Goal: Information Seeking & Learning: Learn about a topic

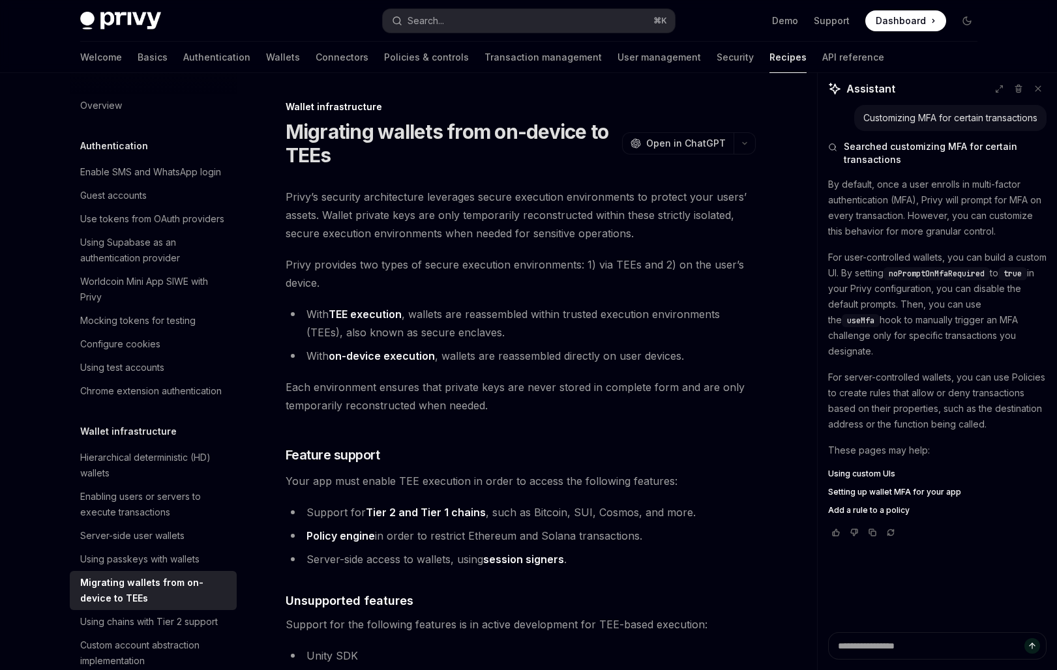
scroll to position [1869, 0]
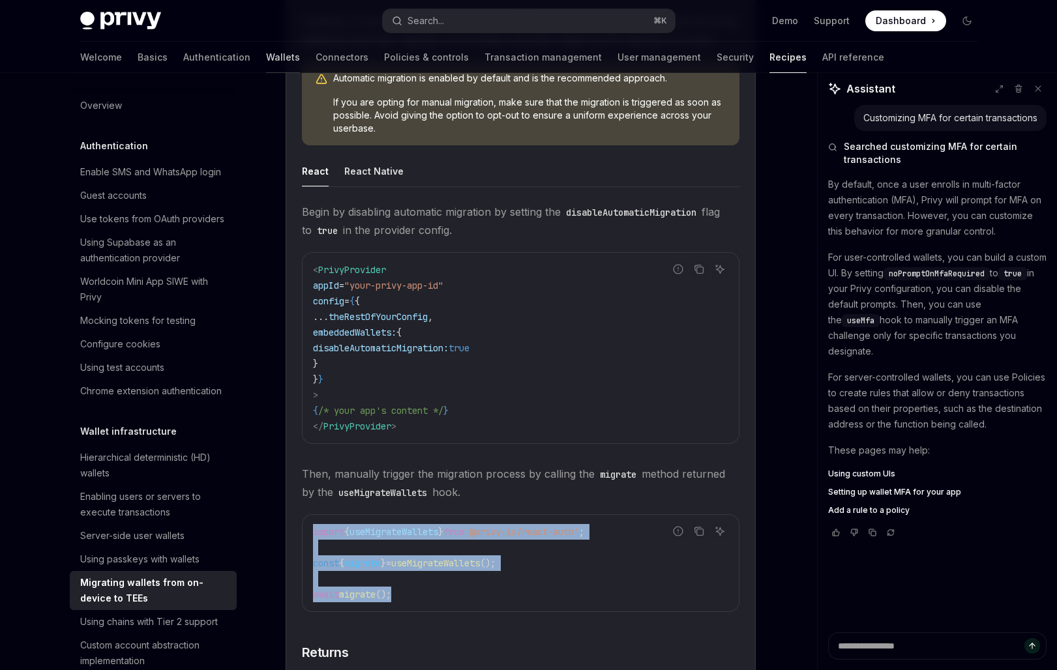
click at [266, 55] on link "Wallets" at bounding box center [283, 57] width 34 height 31
type textarea "*"
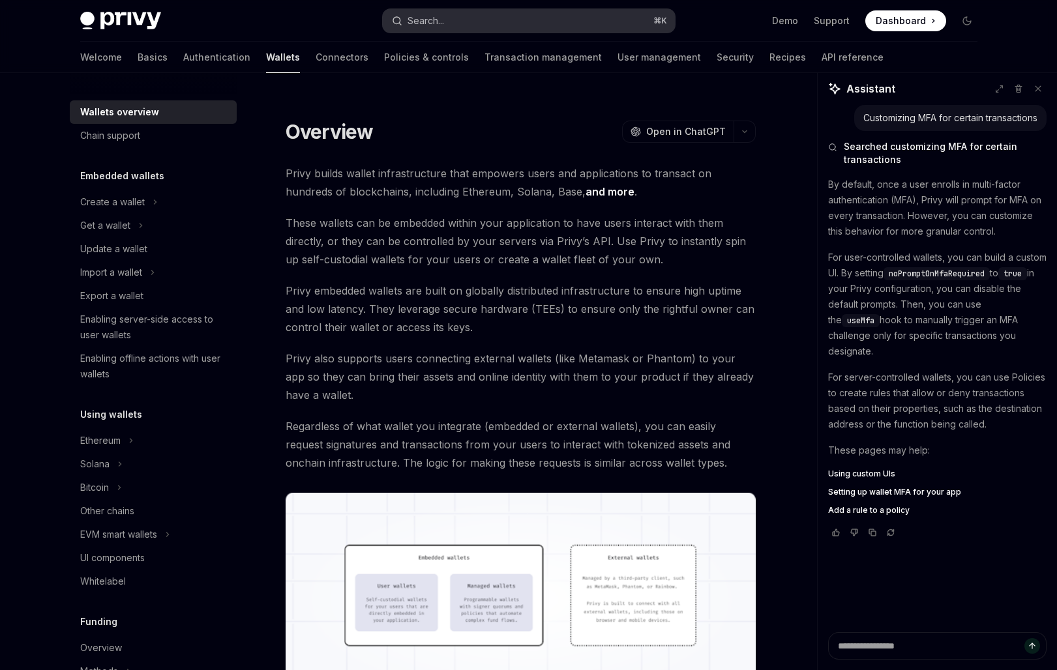
click at [453, 20] on button "Search... ⌘ K" at bounding box center [529, 20] width 292 height 23
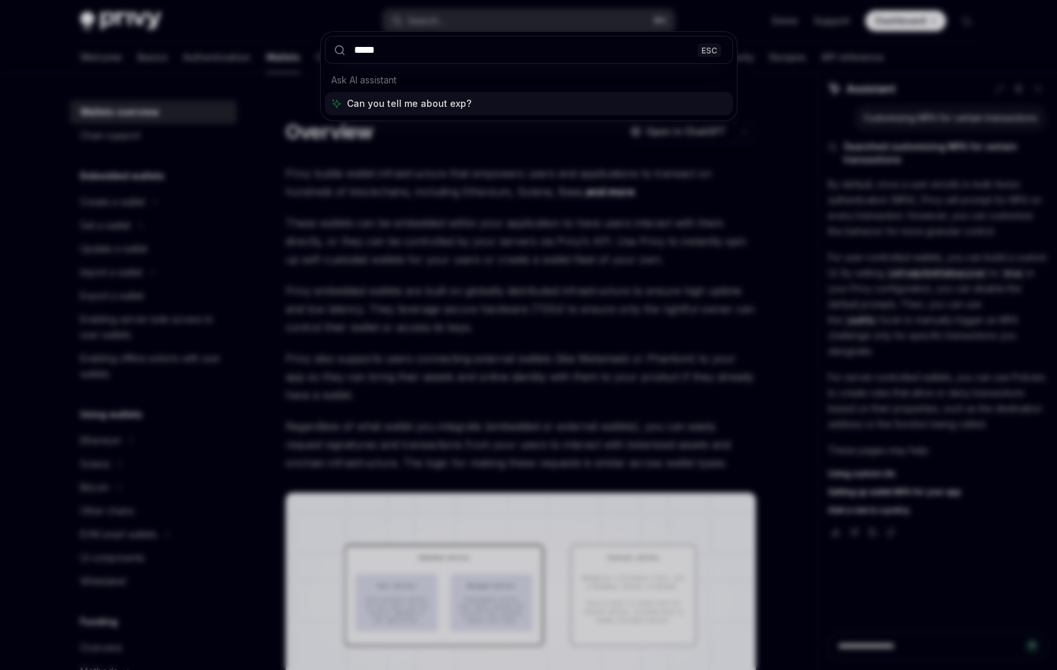
type input "******"
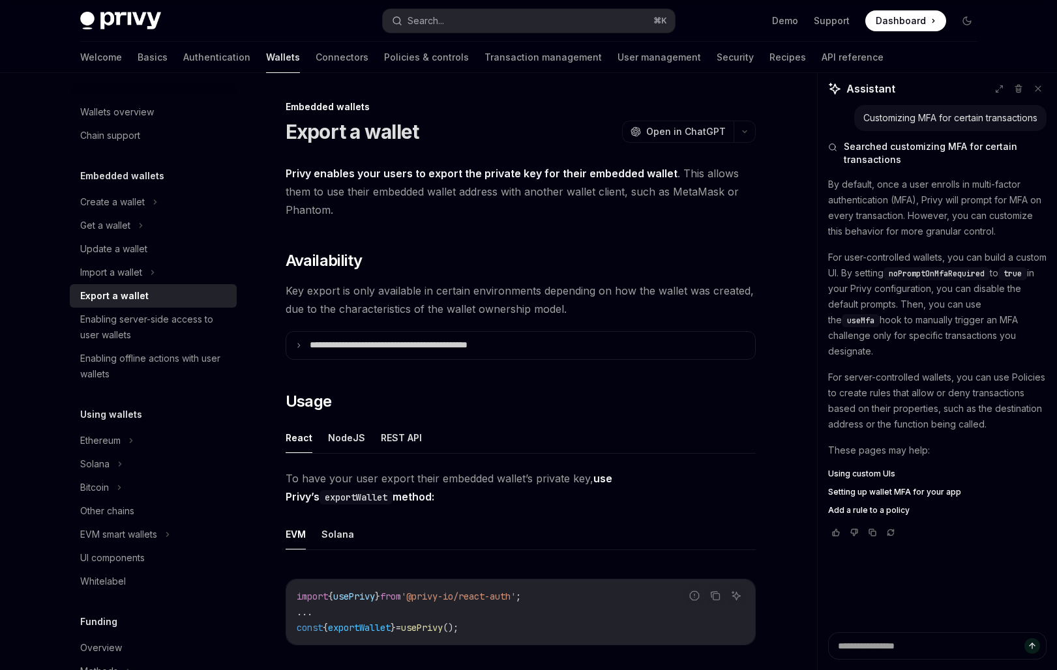
scroll to position [73, 0]
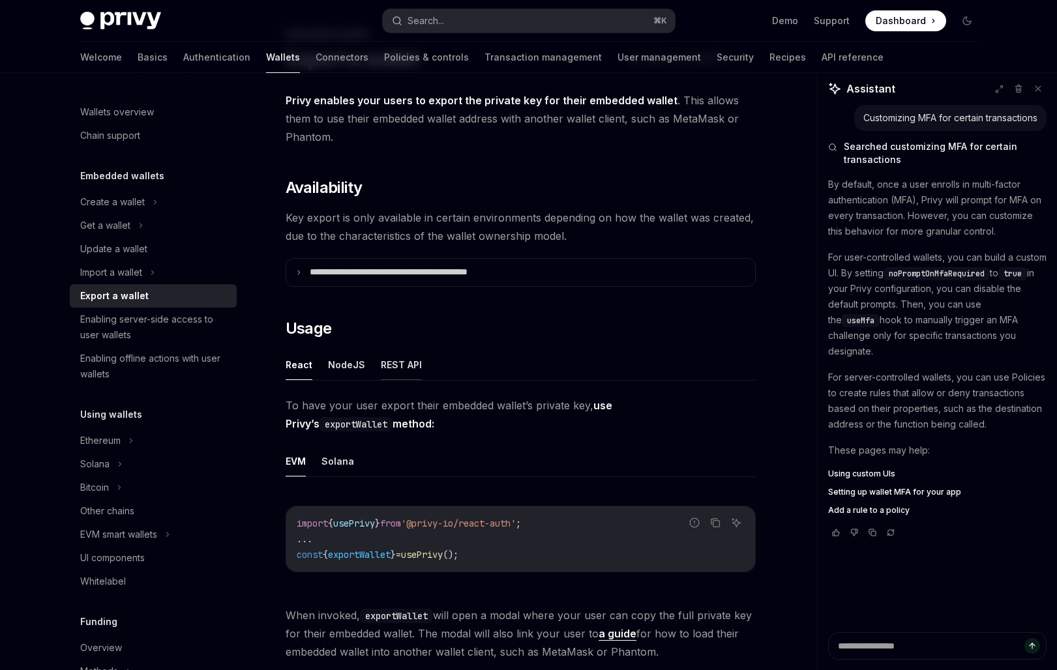
click at [392, 376] on button "REST API" at bounding box center [401, 365] width 41 height 31
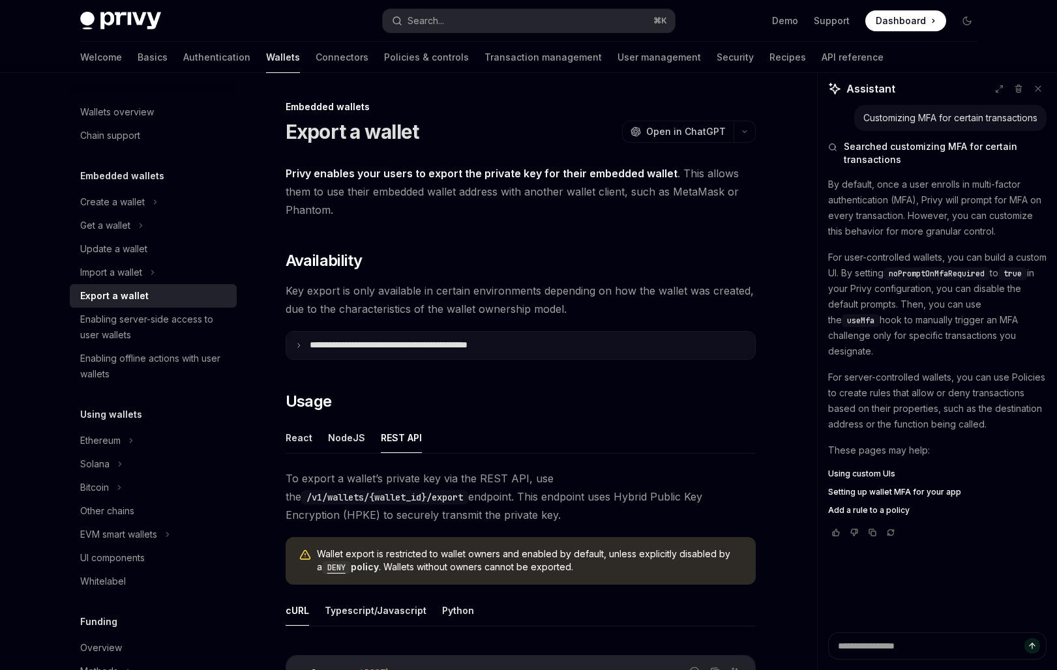
click at [483, 348] on p "**********" at bounding box center [417, 346] width 215 height 12
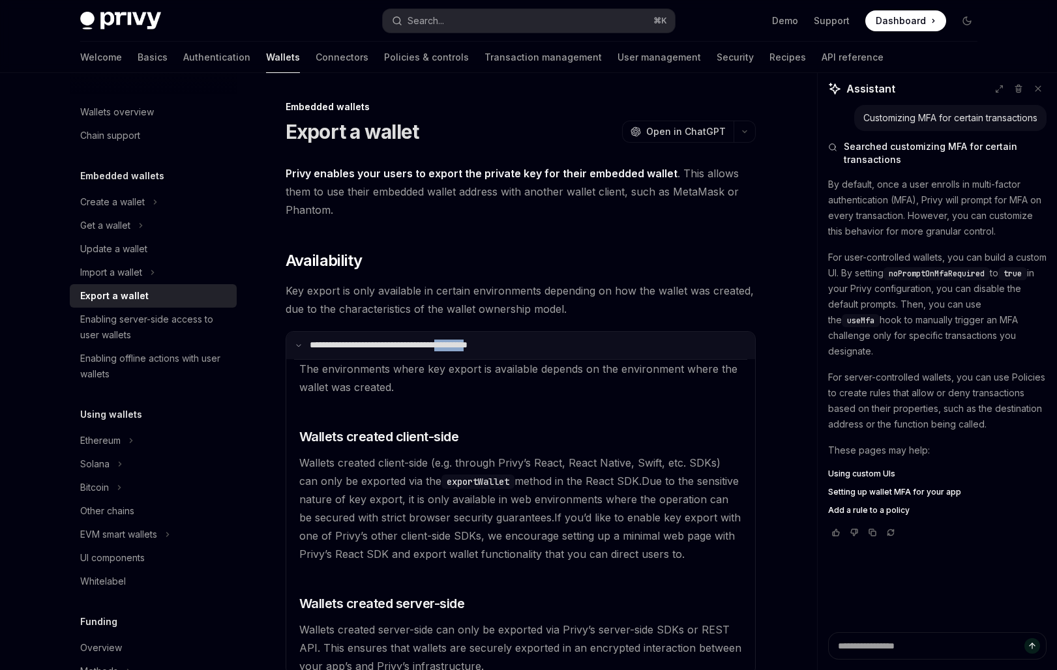
click at [483, 348] on p "**********" at bounding box center [415, 346] width 211 height 12
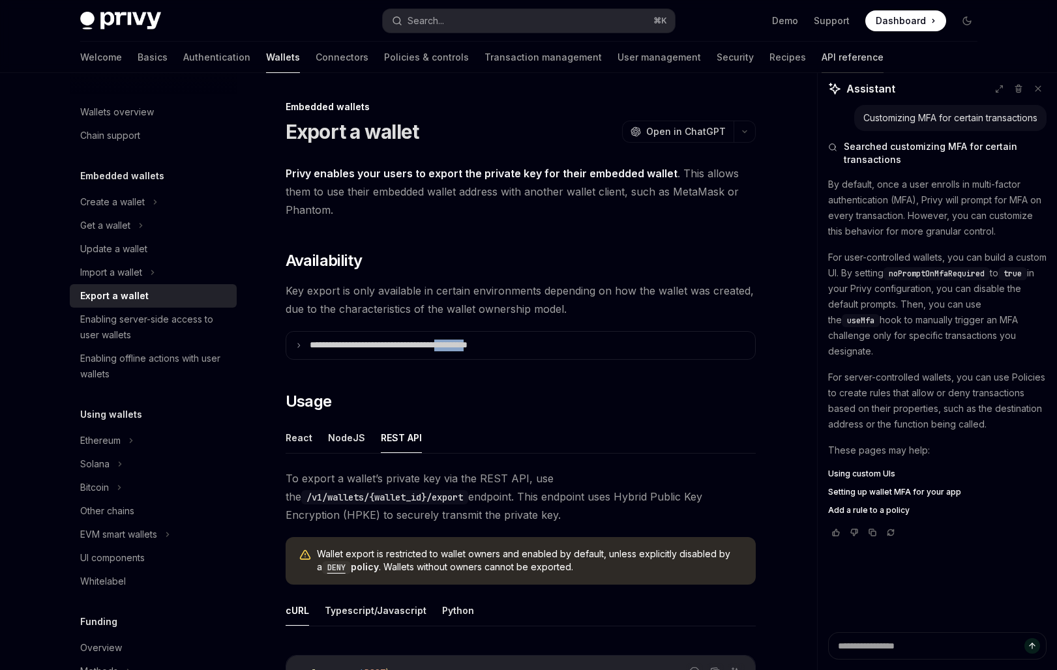
click at [822, 57] on link "API reference" at bounding box center [853, 57] width 62 height 31
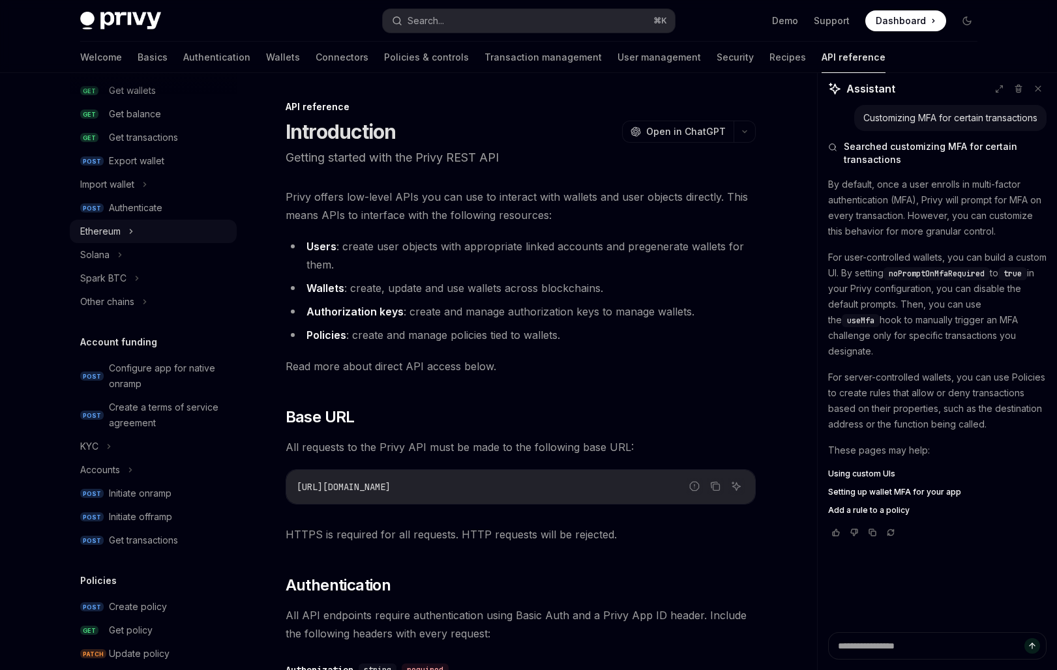
scroll to position [700, 0]
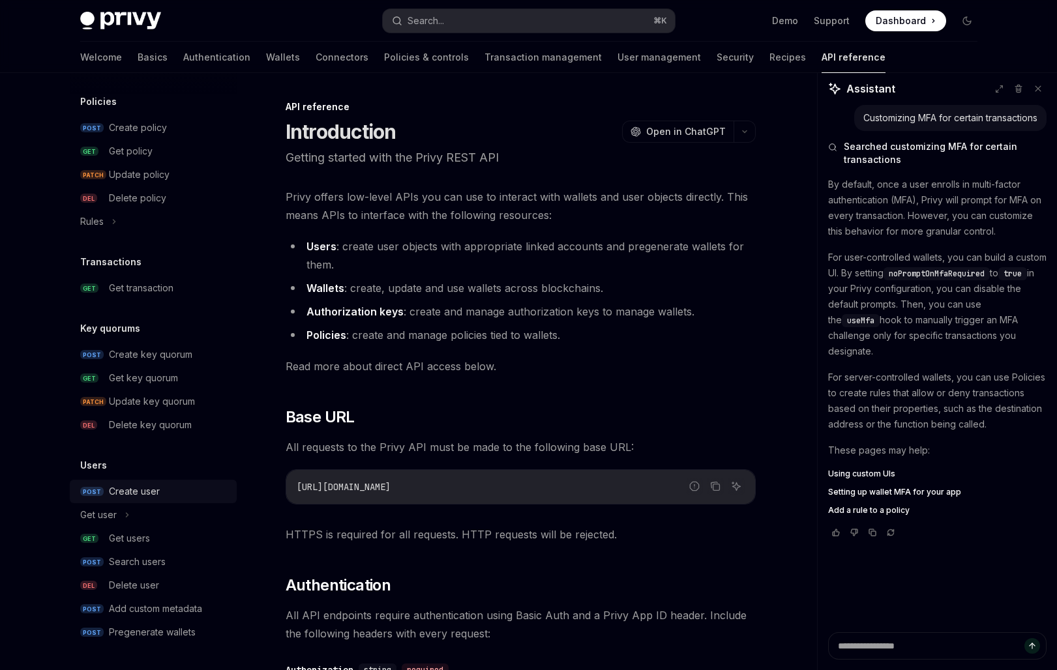
click at [142, 492] on div "Create user" at bounding box center [134, 492] width 51 height 16
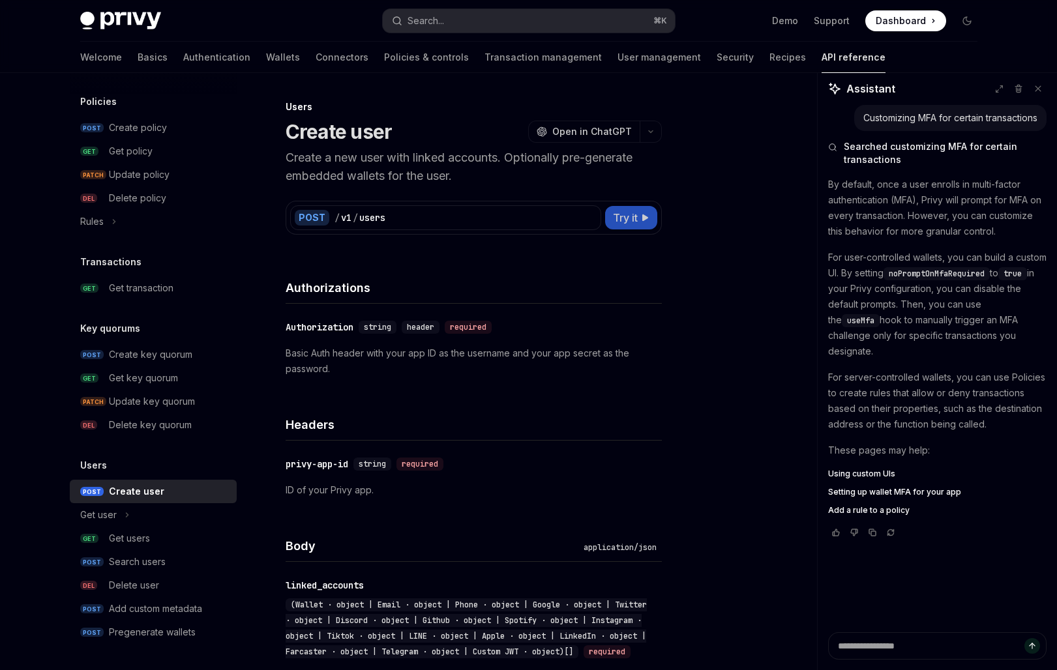
click at [631, 217] on span "Try it" at bounding box center [625, 218] width 25 height 16
type textarea "*"
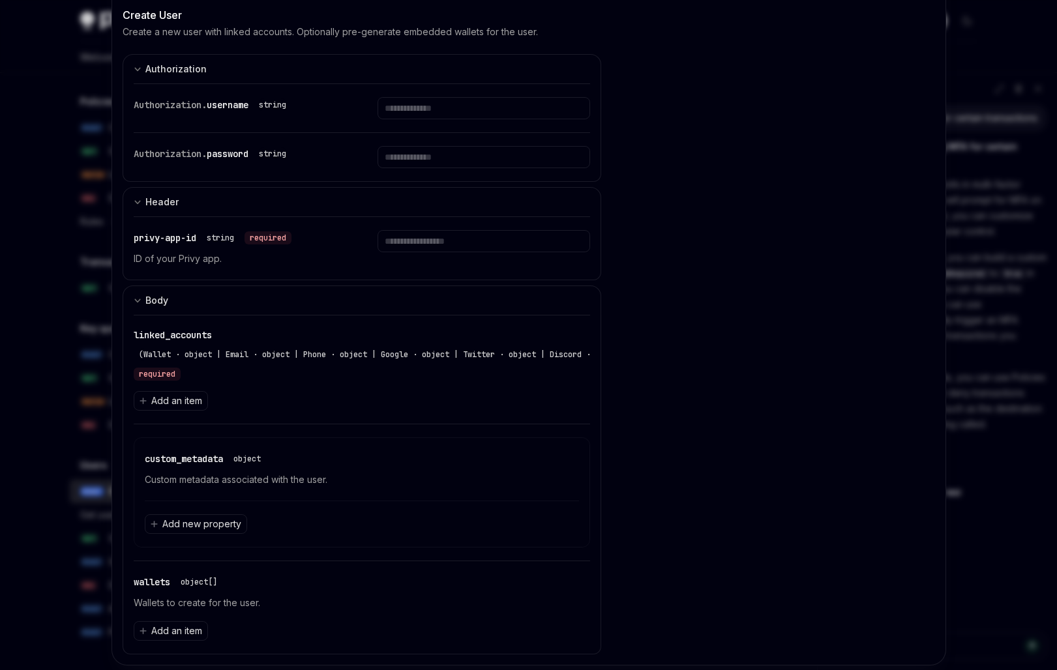
scroll to position [102, 0]
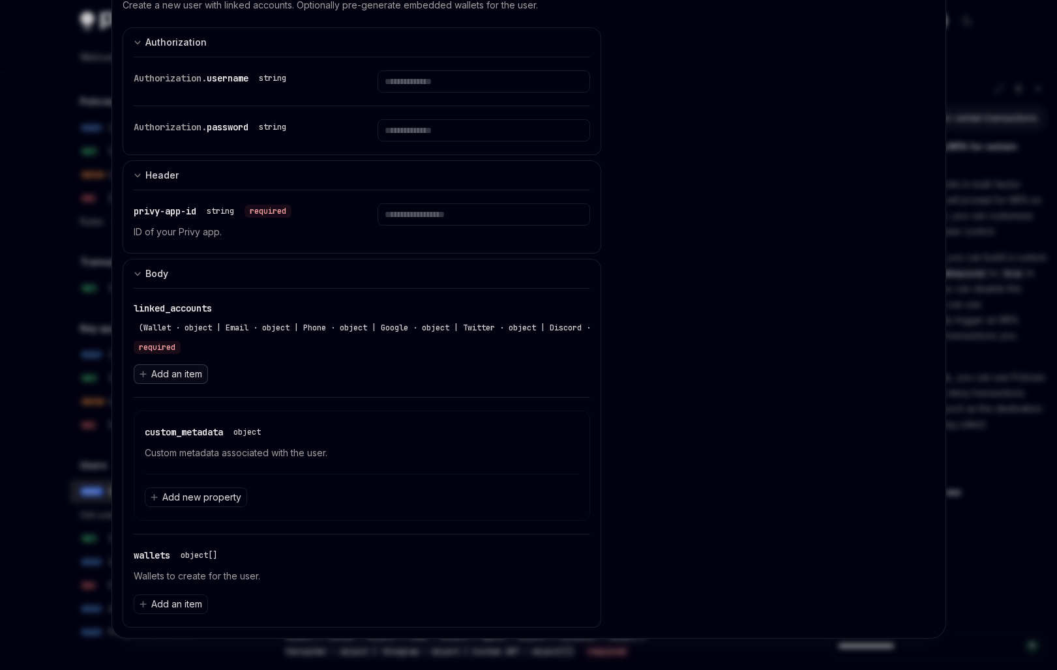
click at [180, 376] on span "Add an item" at bounding box center [176, 374] width 51 height 13
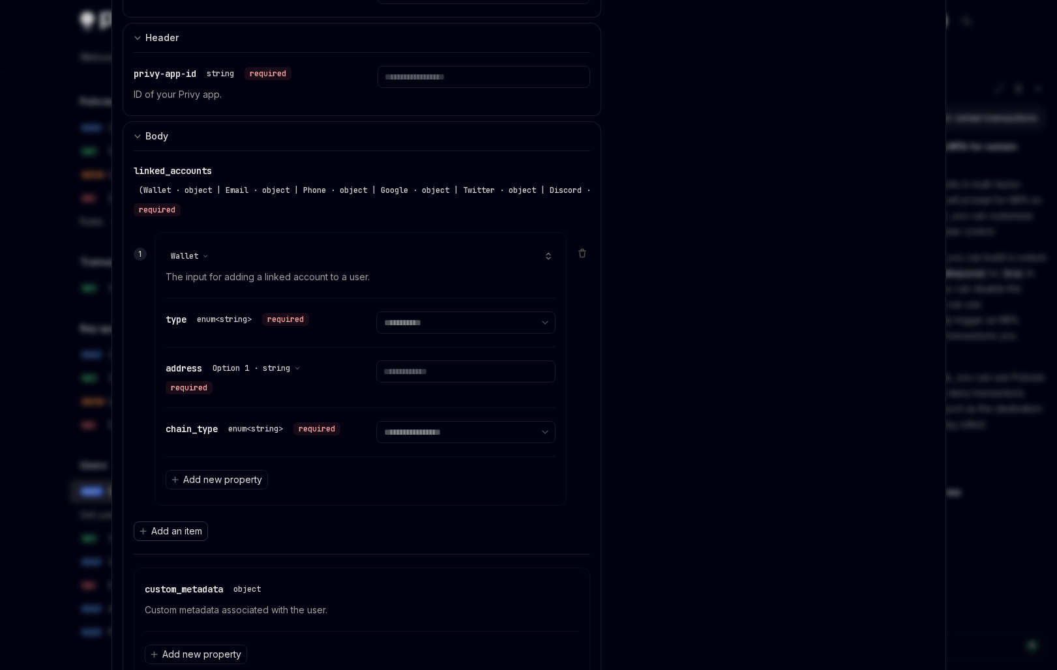
scroll to position [262, 0]
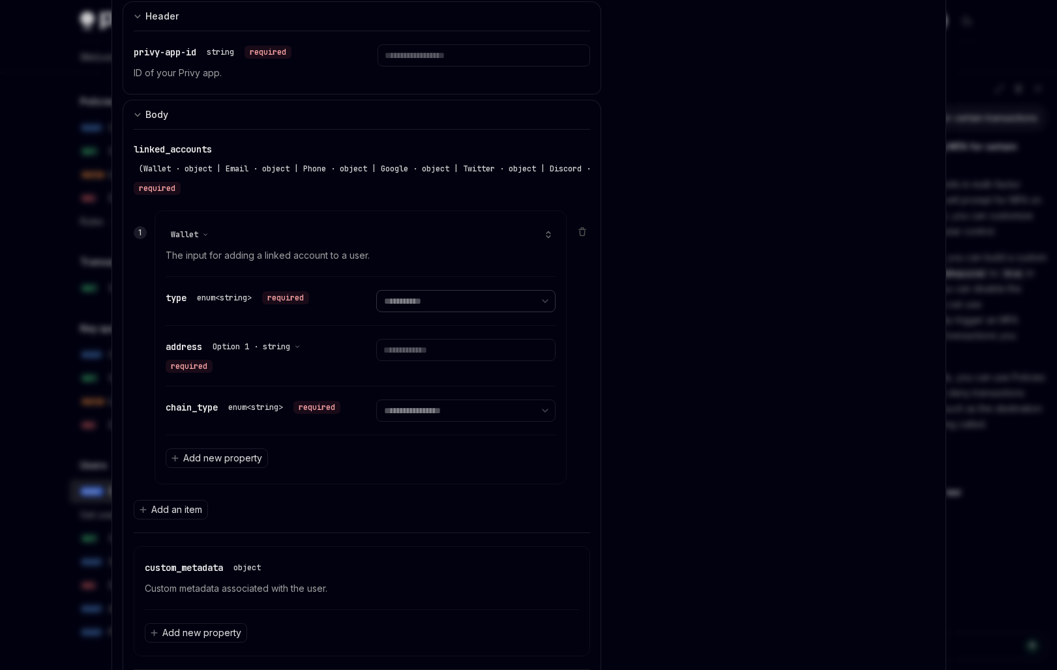
click at [436, 307] on select "**********" at bounding box center [465, 301] width 179 height 22
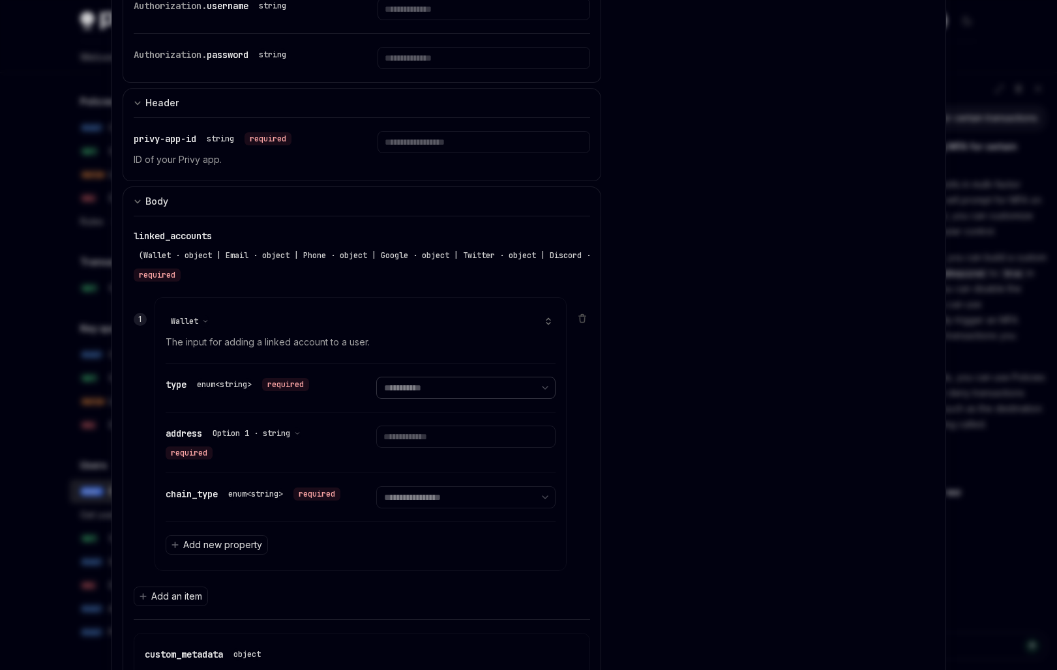
scroll to position [153, 0]
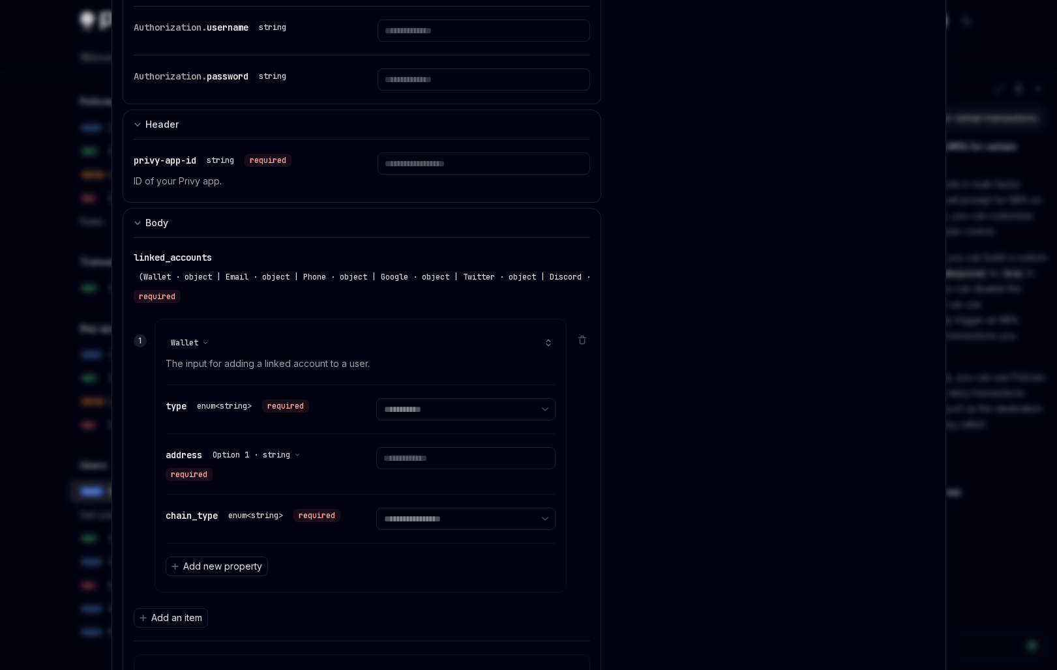
click at [465, 253] on div "linked_accounts (Wallet · object | Email · object | Phone · object | Google · o…" at bounding box center [362, 277] width 457 height 52
click at [155, 246] on div "**********" at bounding box center [362, 439] width 457 height 403
click at [151, 267] on div "linked_accounts (Wallet · object | Email · object | Phone · object | Google · o…" at bounding box center [362, 277] width 457 height 52
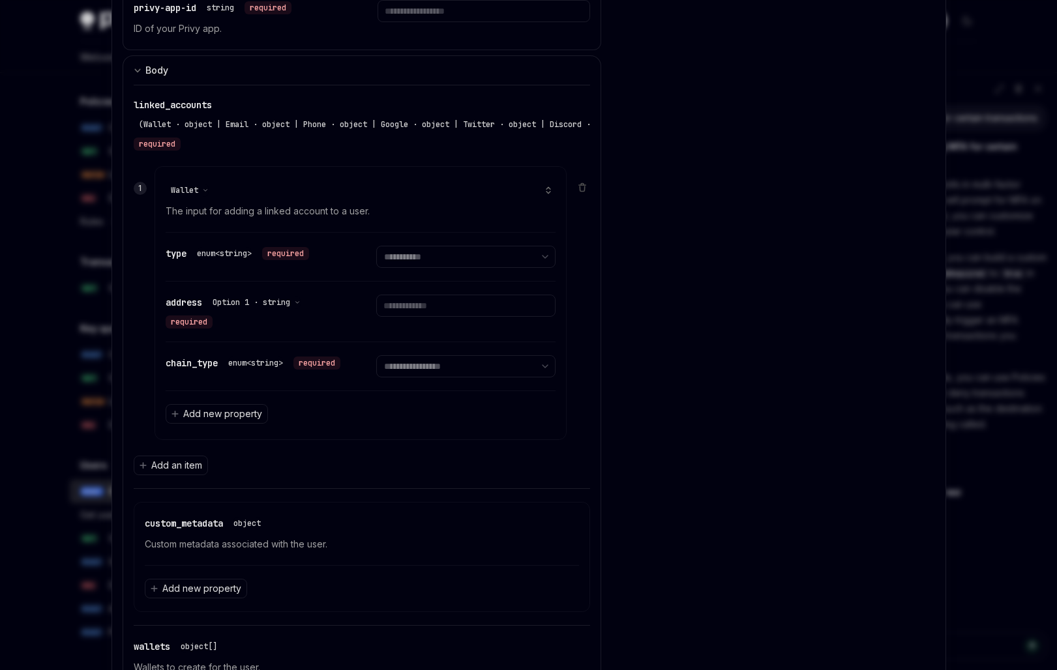
scroll to position [329, 0]
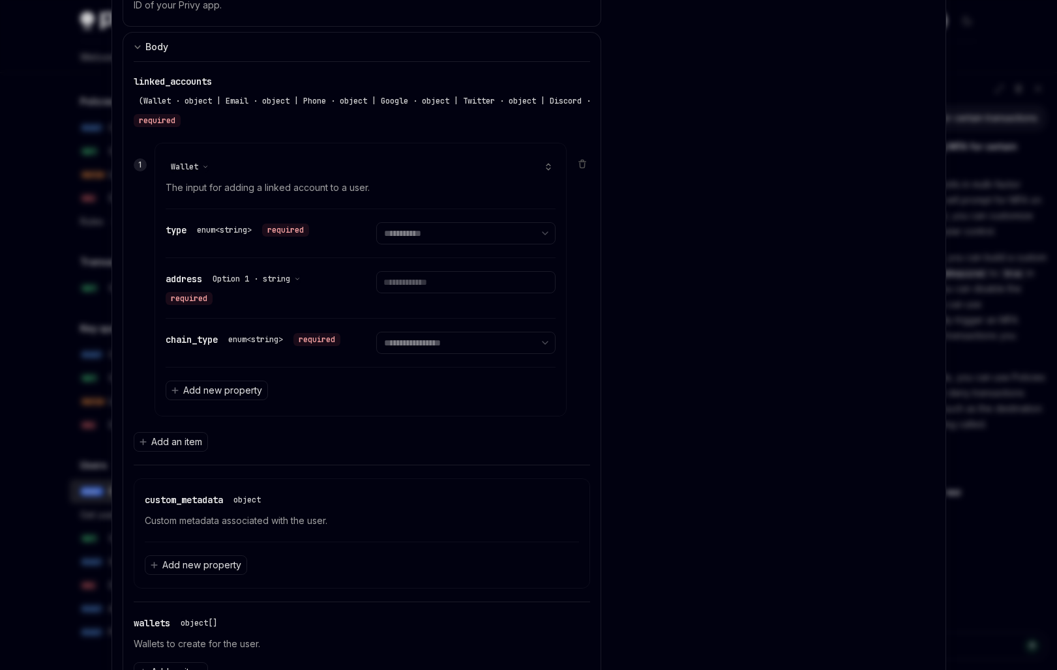
click at [181, 159] on div "Wallet" at bounding box center [190, 167] width 48 height 16
click at [182, 163] on span "Wallet" at bounding box center [184, 167] width 27 height 10
click at [205, 426] on div "Wallet Email Phone Google Twitter Discord Github Spotify Instagram Tiktok LINE …" at bounding box center [211, 301] width 80 height 250
click at [205, 423] on div "Custom JWT" at bounding box center [210, 422] width 73 height 16
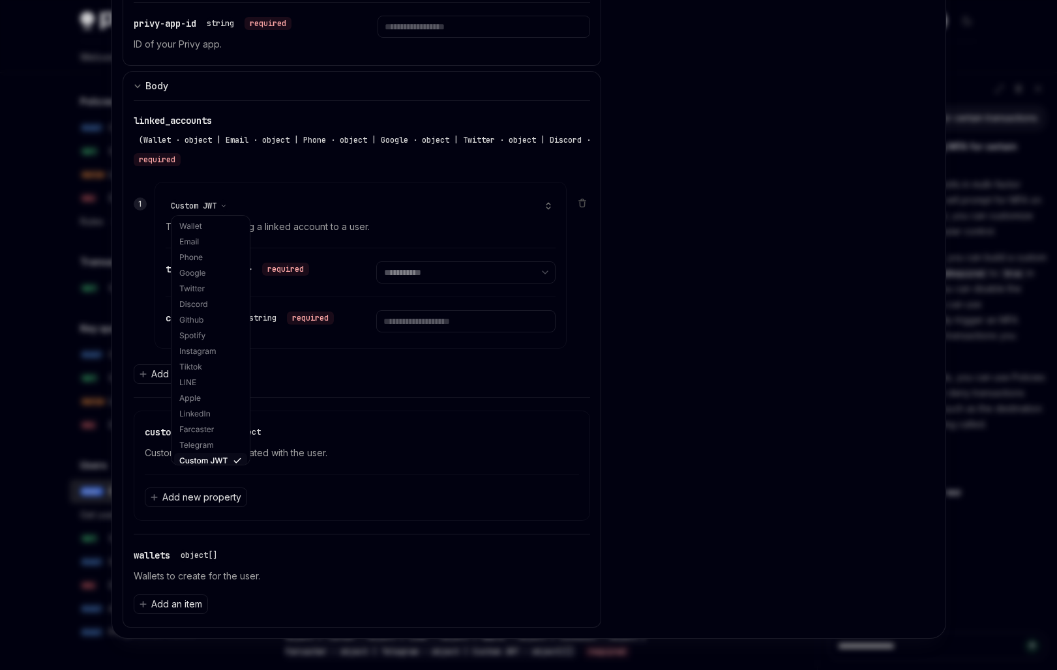
scroll to position [290, 0]
click at [61, 186] on div at bounding box center [528, 335] width 1057 height 670
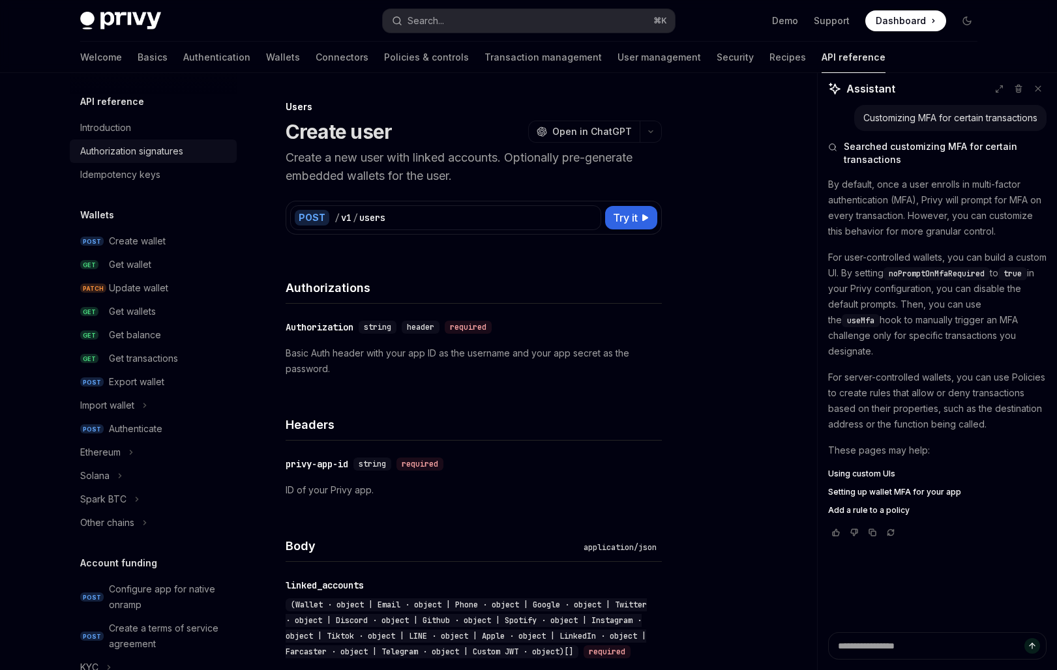
click at [142, 156] on div "Authorization signatures" at bounding box center [131, 151] width 103 height 16
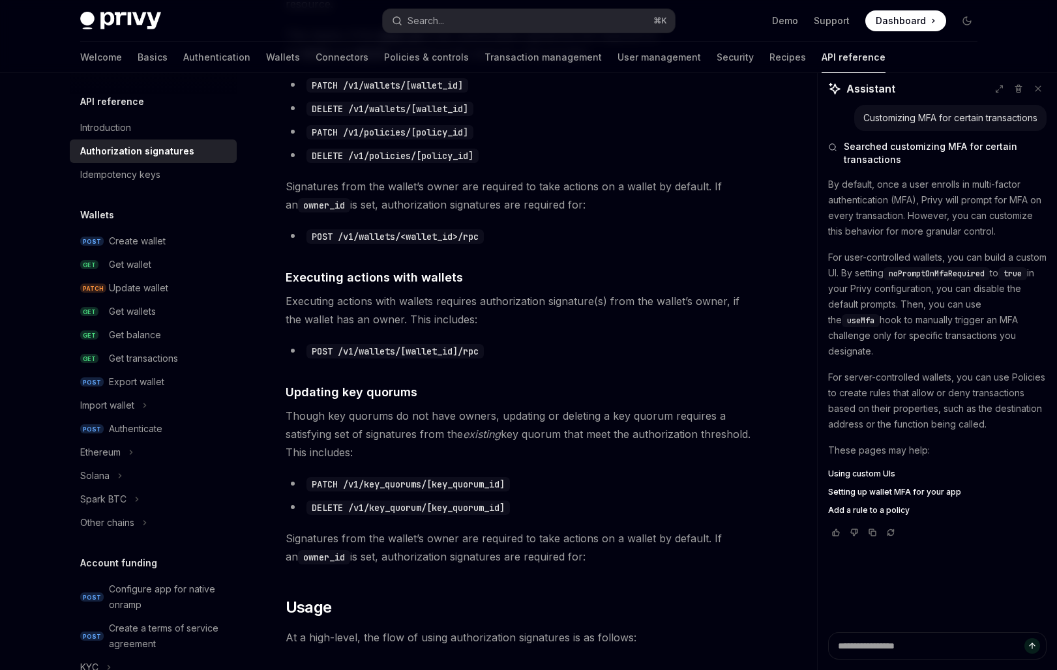
scroll to position [177, 0]
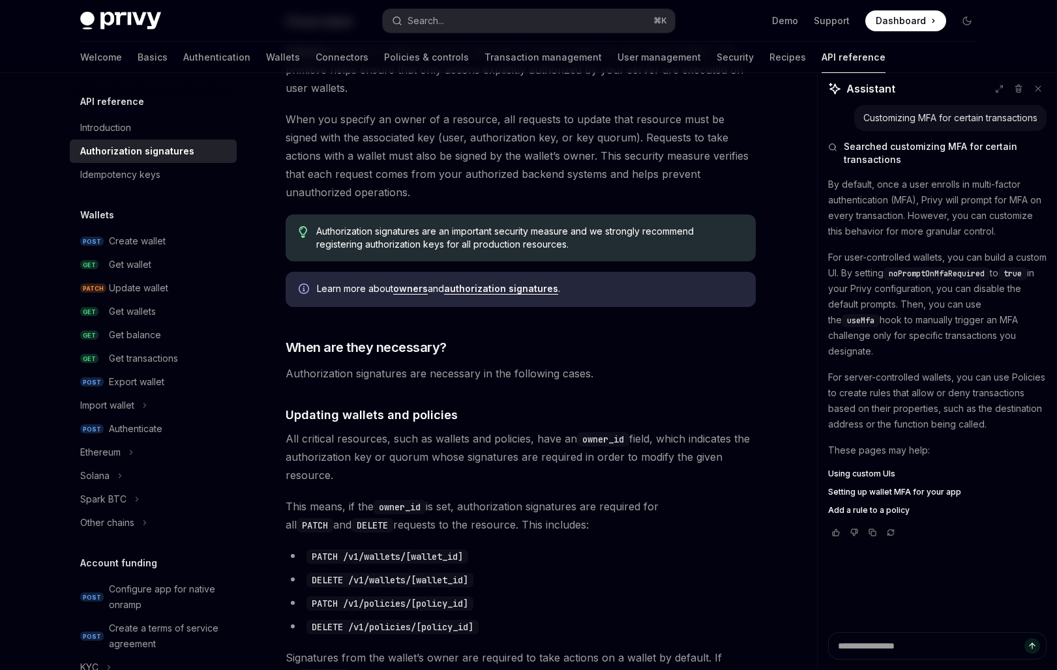
click at [580, 191] on span "When you specify an owner of a resource, all requests to update that resource m…" at bounding box center [521, 155] width 470 height 91
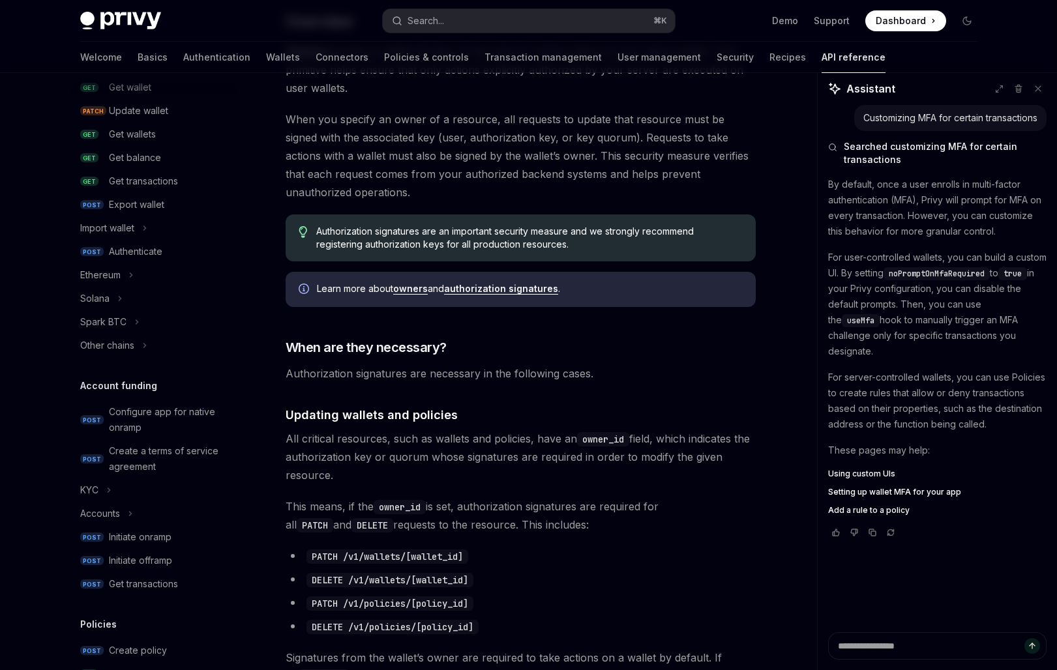
scroll to position [175, 0]
click at [140, 250] on div "Authenticate" at bounding box center [135, 255] width 53 height 16
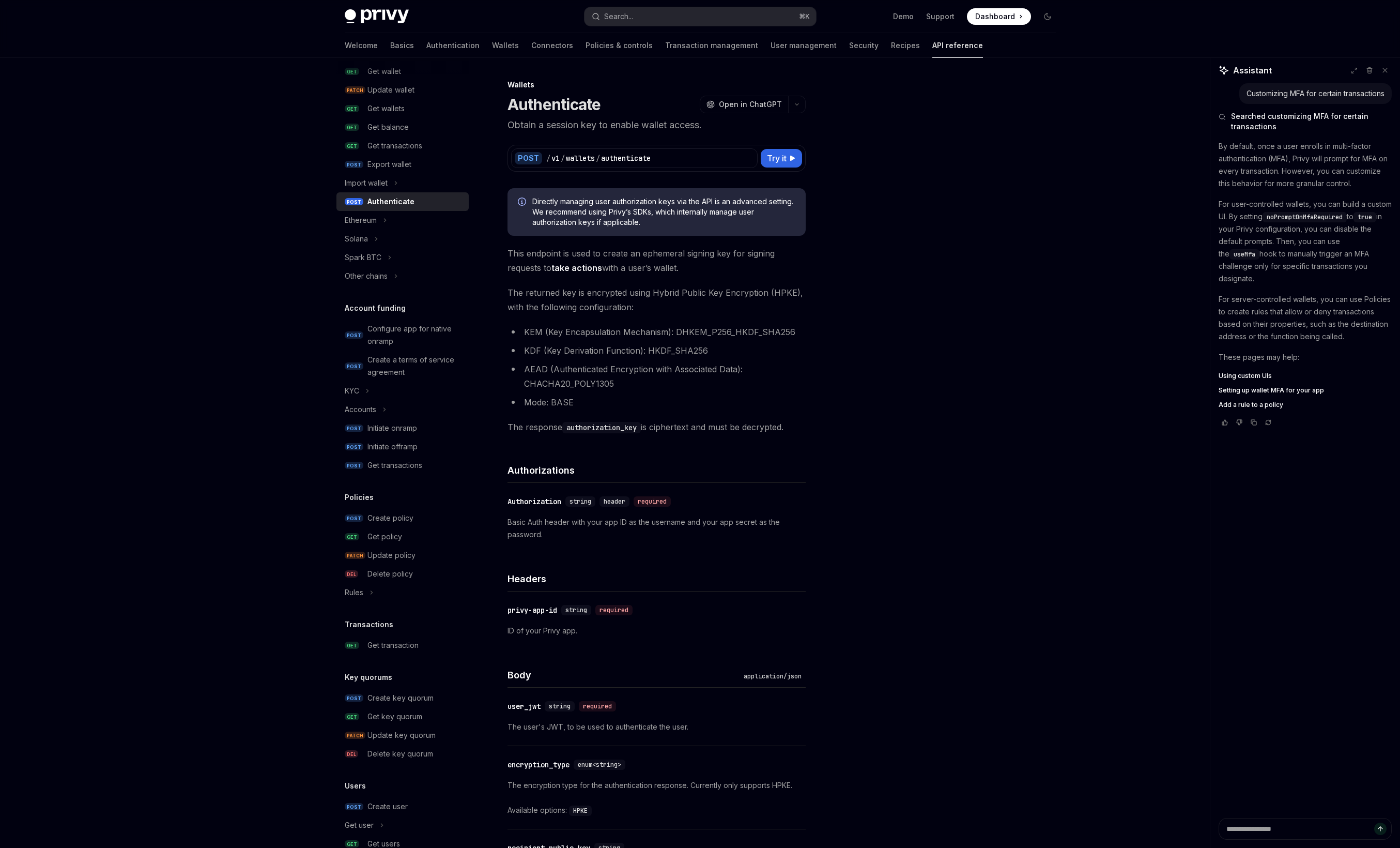
scroll to position [139, 0]
click at [390, 47] on link "Basics" at bounding box center [402, 45] width 24 height 25
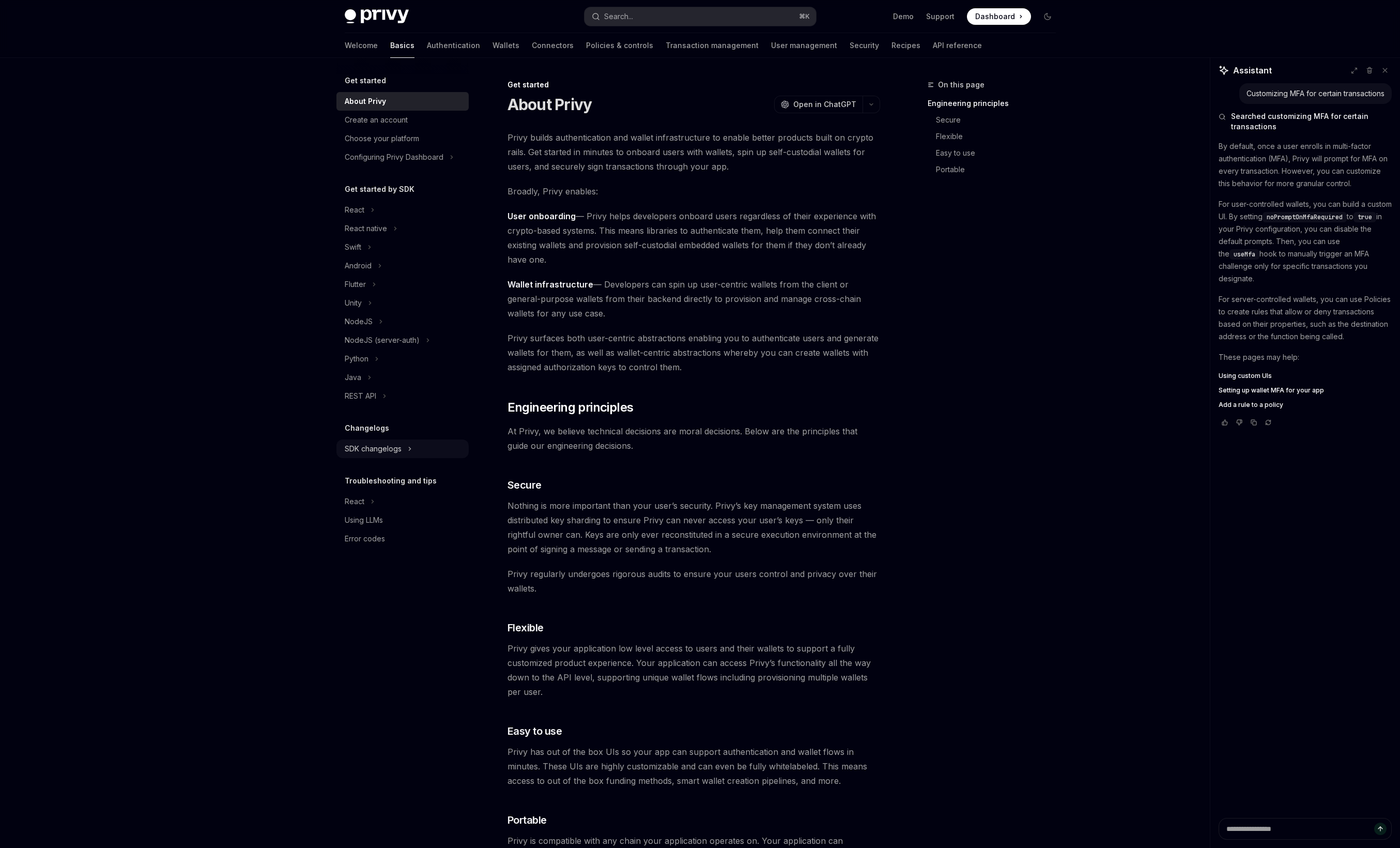
click at [380, 444] on div "SDK changelogs" at bounding box center [373, 449] width 57 height 13
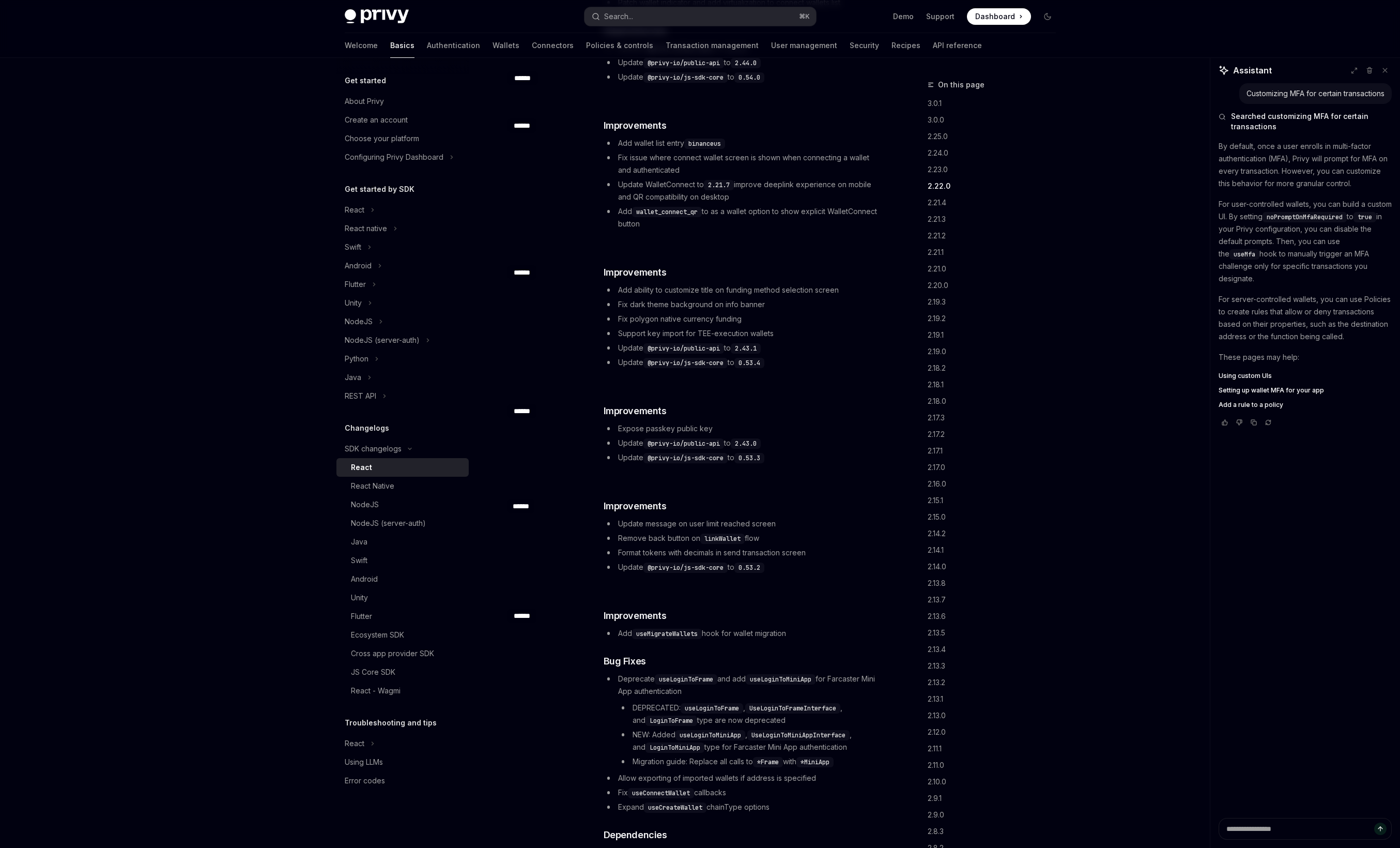
scroll to position [1695, 0]
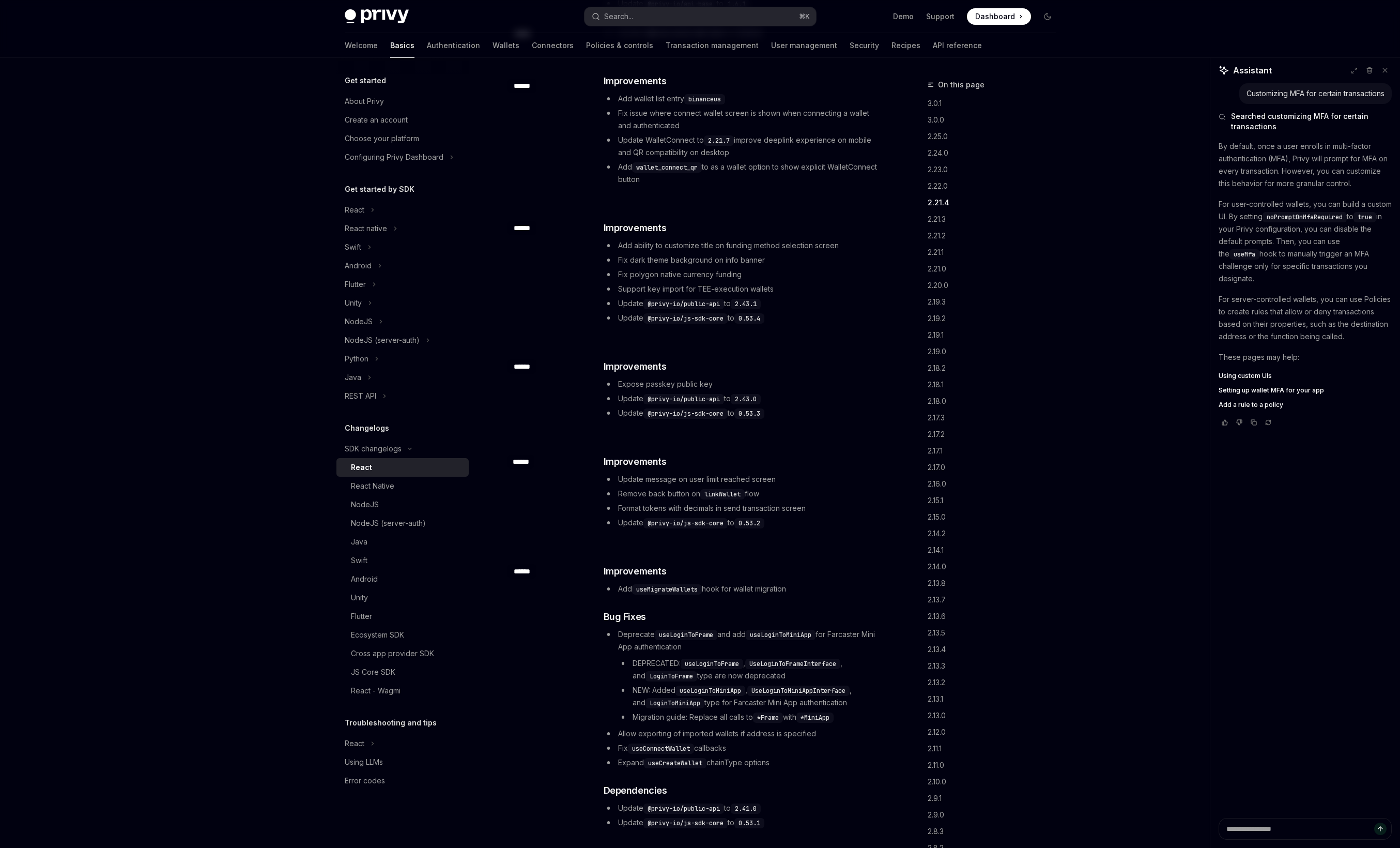
click at [605, 502] on li "Format tokens with decimals in send transaction screen" at bounding box center [742, 508] width 276 height 13
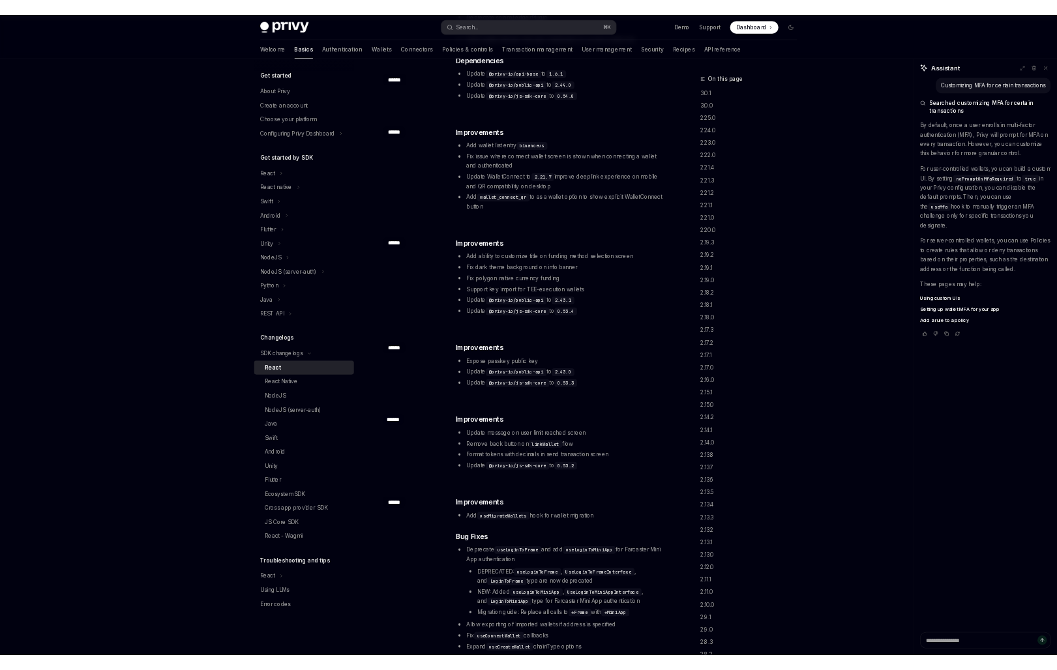
scroll to position [2039, 0]
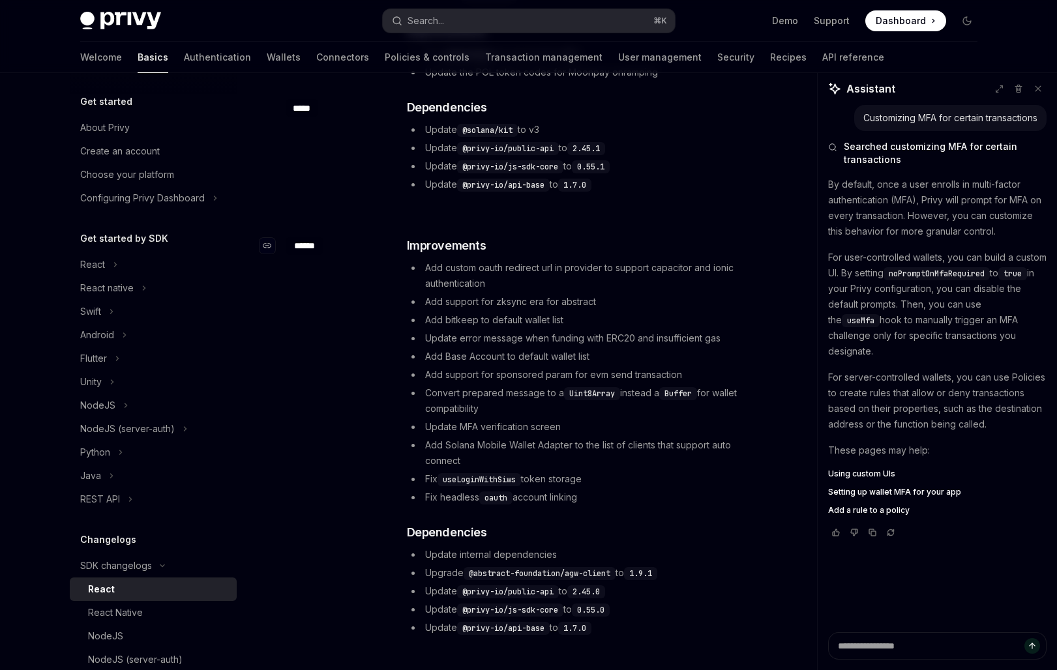
click at [310, 253] on div "******" at bounding box center [305, 246] width 38 height 18
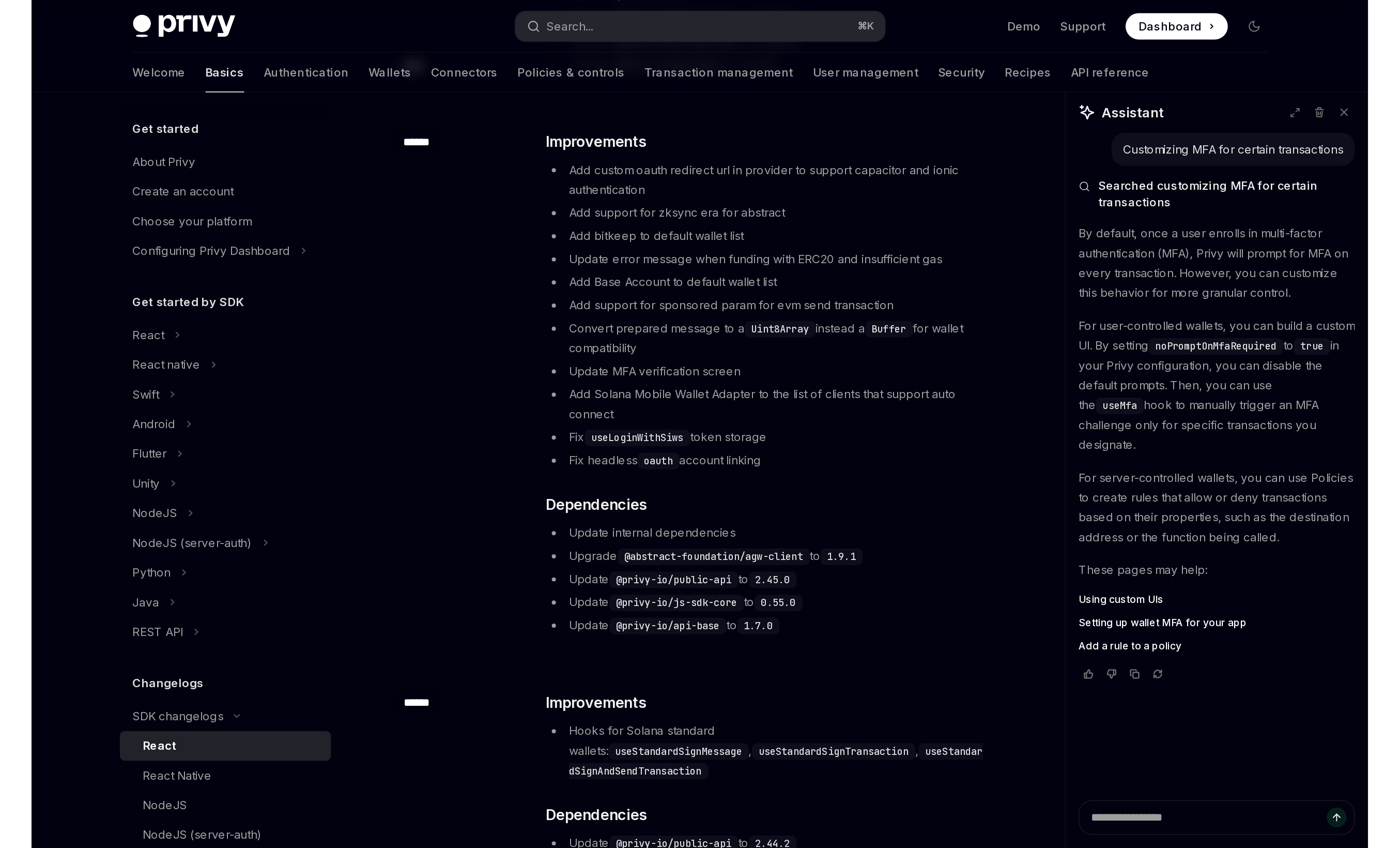
scroll to position [745, 0]
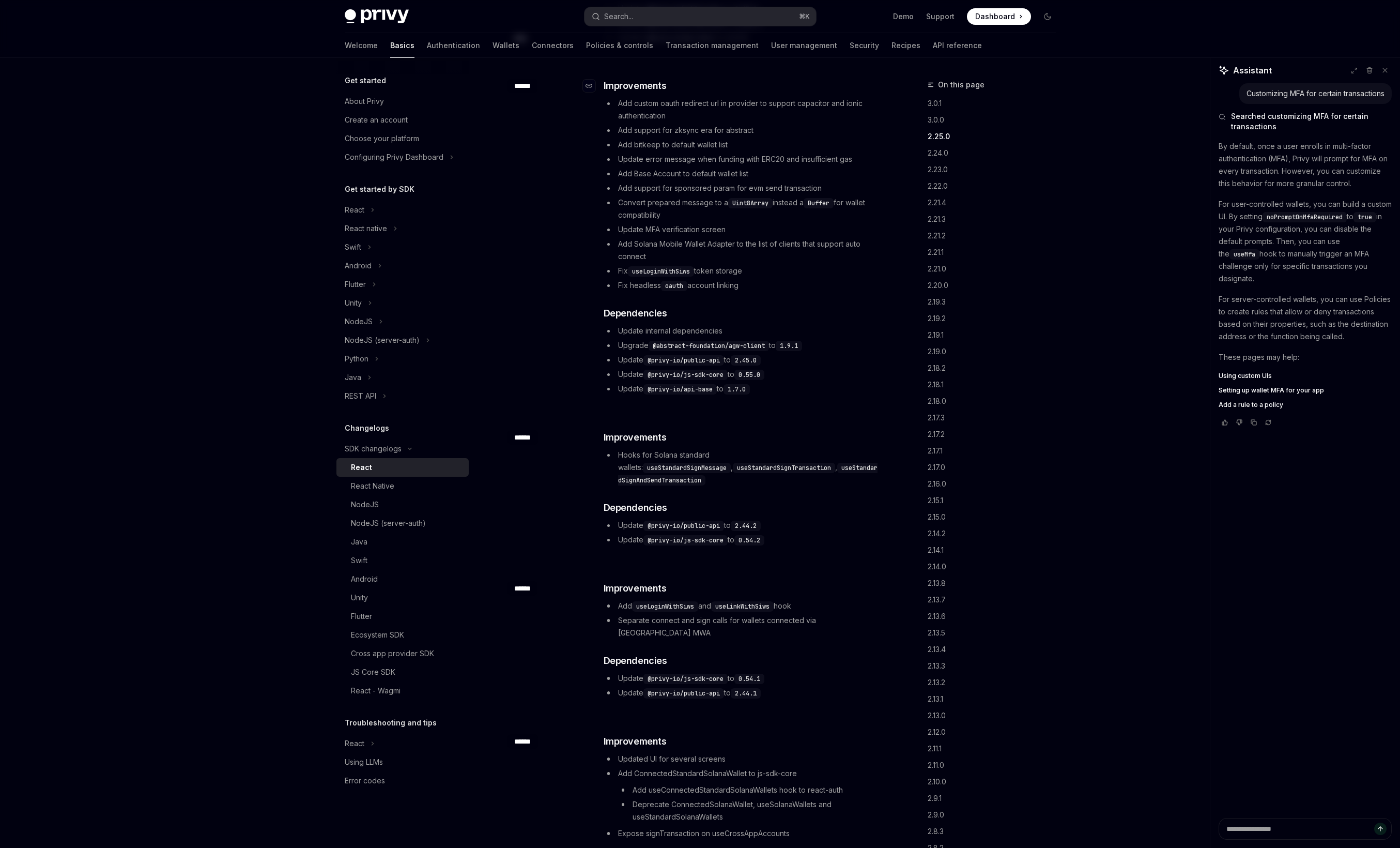
click at [643, 86] on span "Improvements" at bounding box center [635, 86] width 63 height 14
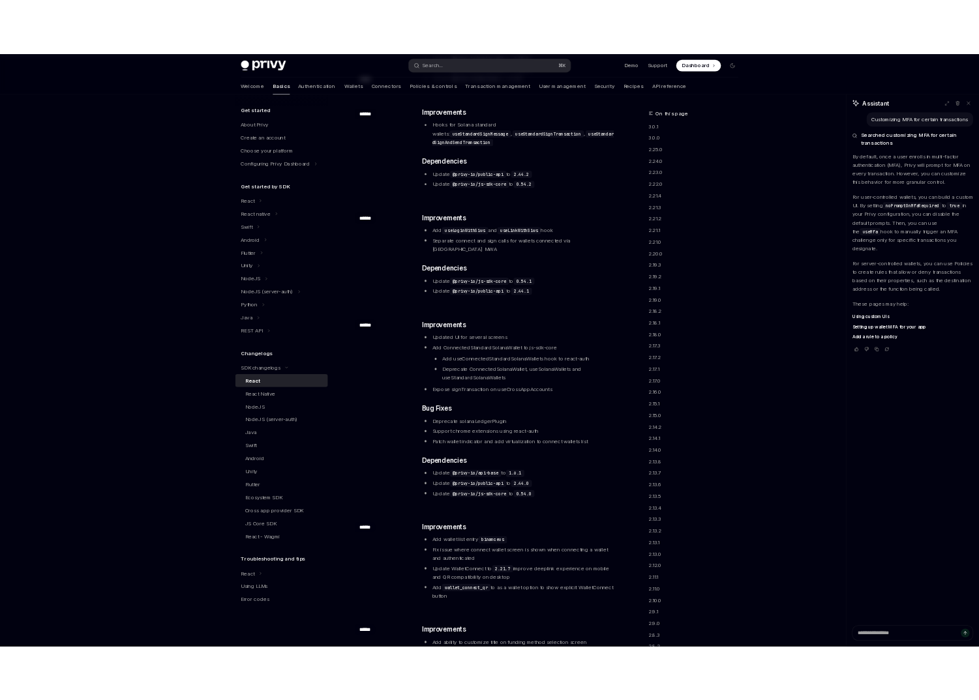
scroll to position [1474, 0]
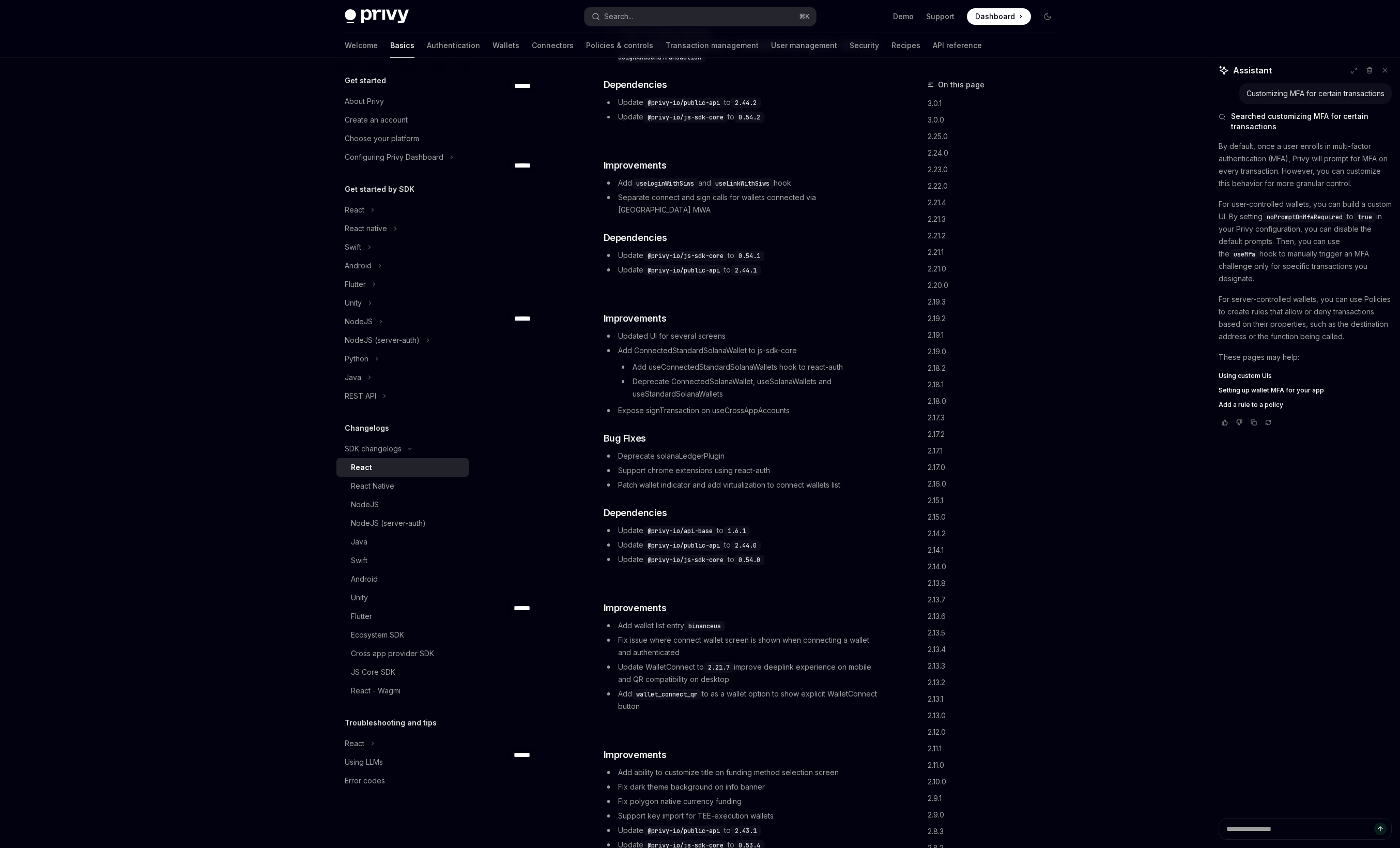
type textarea "*"
